Goal: Information Seeking & Learning: Understand process/instructions

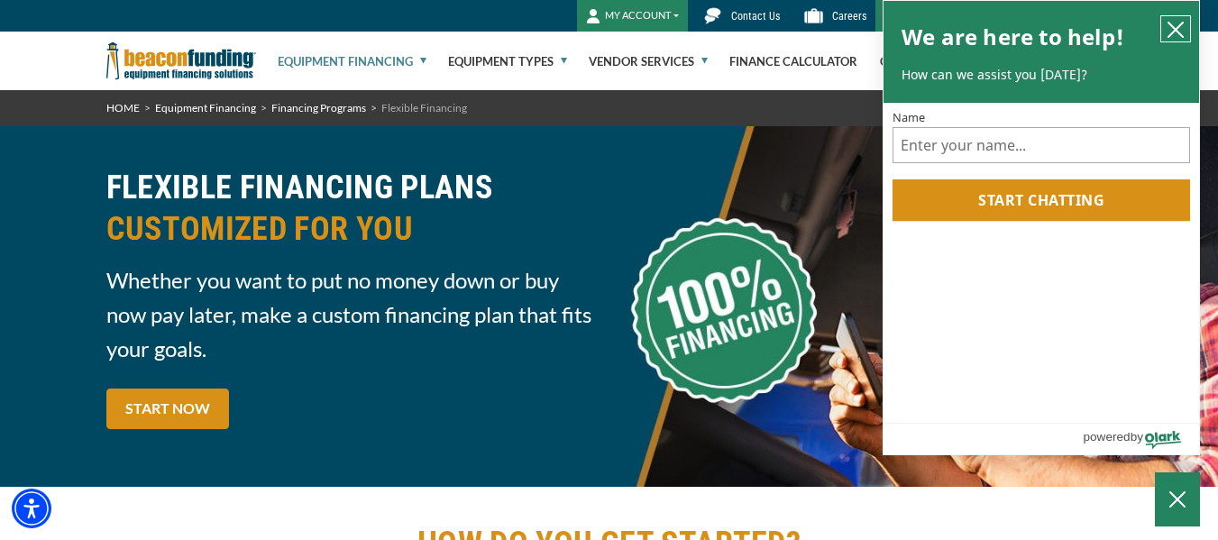
click at [1177, 31] on icon "close chatbox" at bounding box center [1175, 30] width 14 height 14
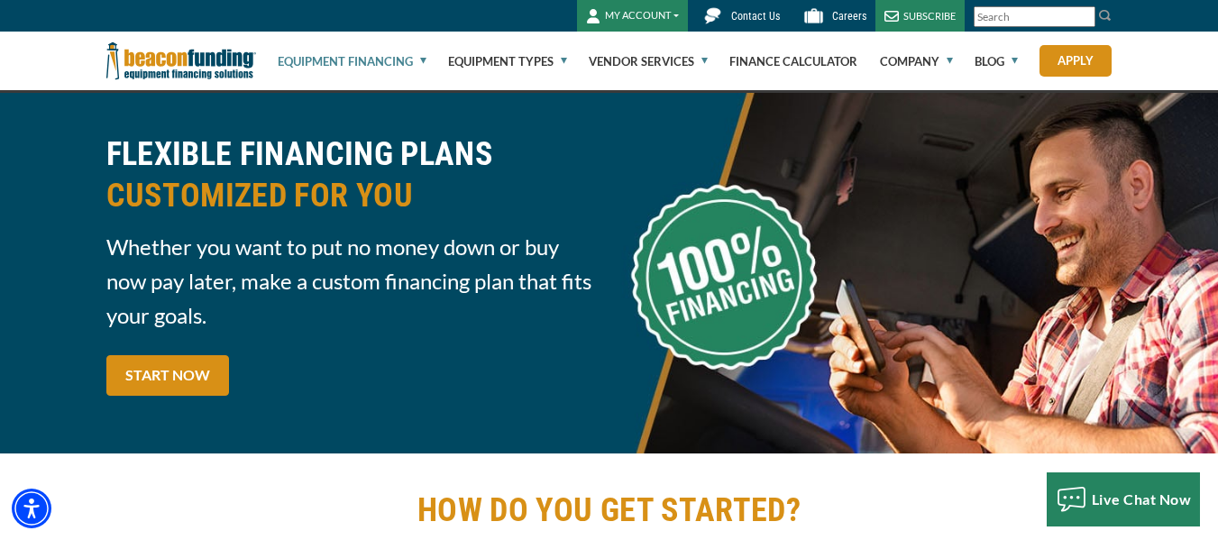
scroll to position [36, 0]
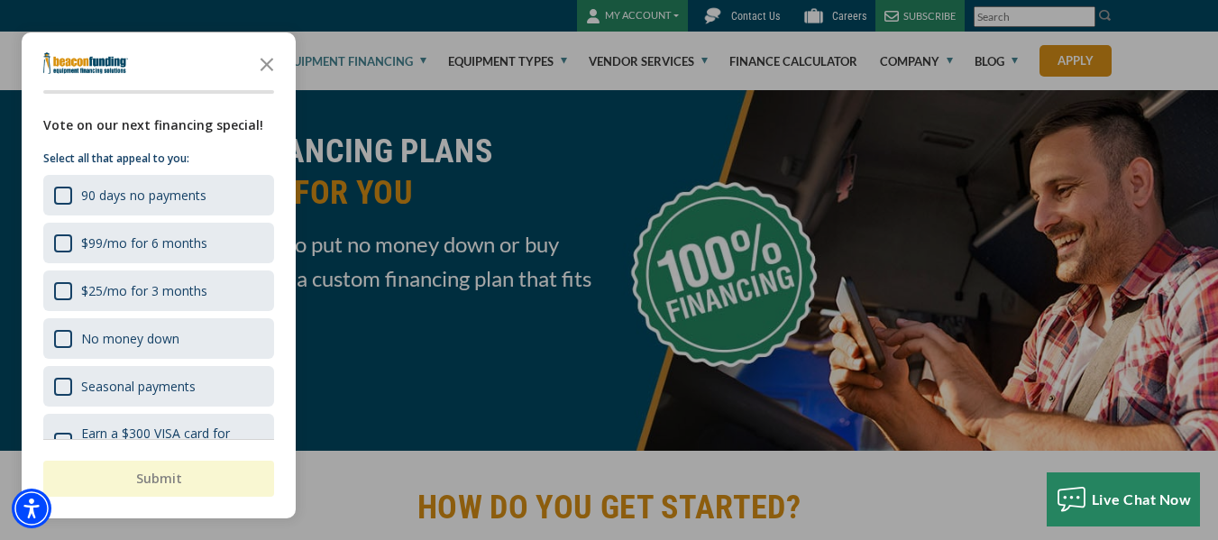
click at [40, 241] on div "Vote on our next financing special! Select all that appeal to you: 90 days no p…" at bounding box center [159, 347] width 274 height 464
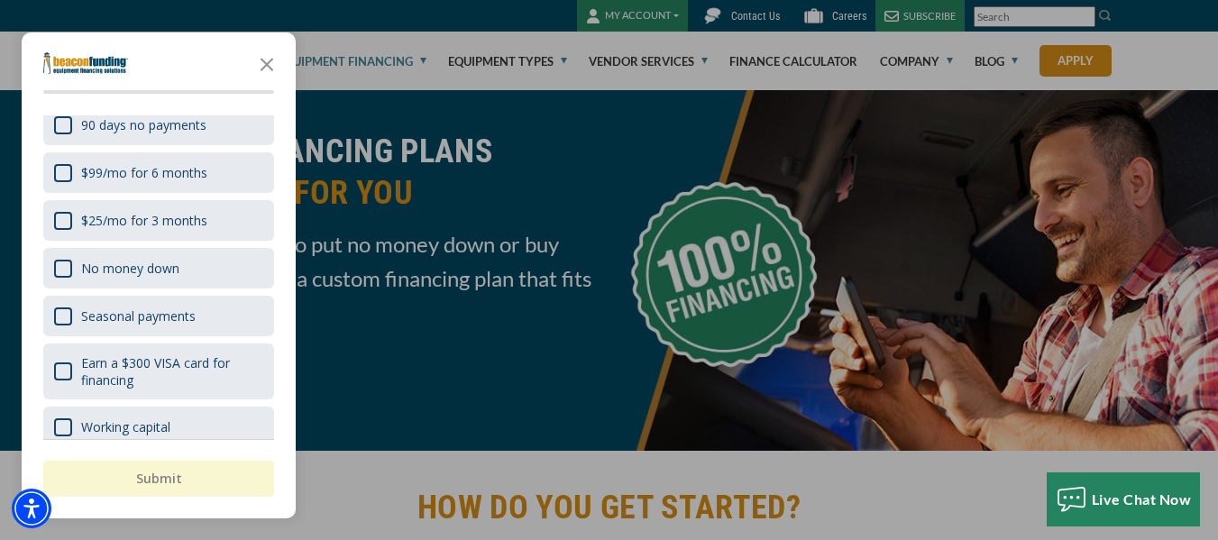
scroll to position [72, 0]
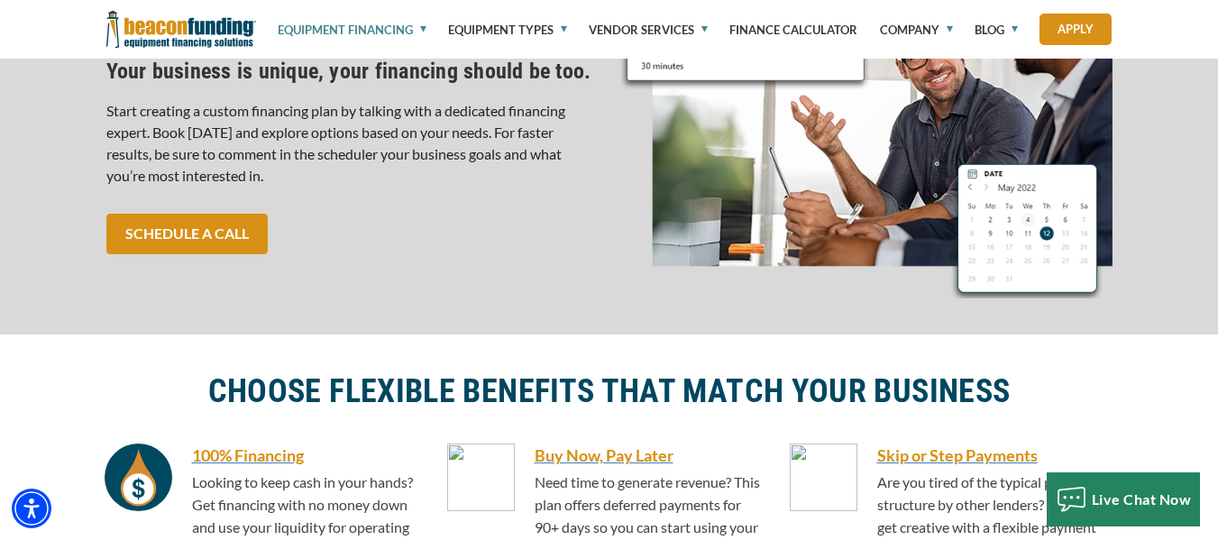
scroll to position [902, 0]
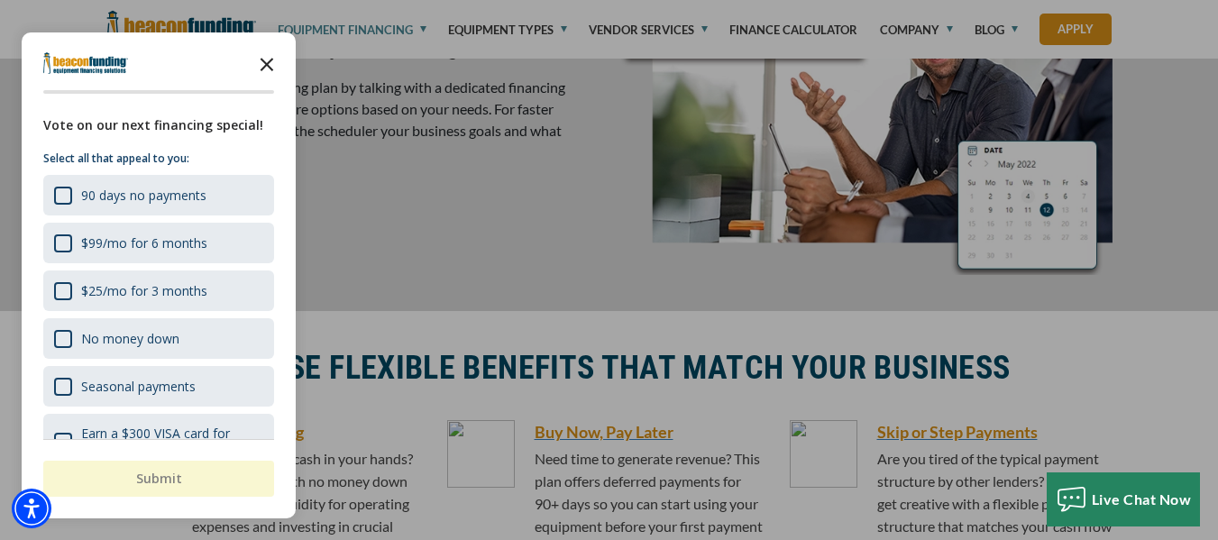
click at [258, 61] on icon "Close the survey" at bounding box center [267, 63] width 36 height 36
